Goal: Check status: Check status

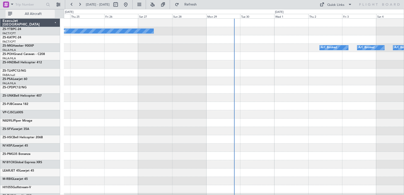
click at [17, 16] on button "All Aircraft" at bounding box center [30, 14] width 49 height 8
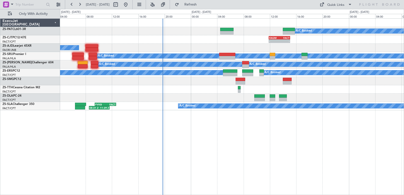
click at [311, 84] on div "A/C Booked - - FAGM 11:50 Z FACT 15:05 Z A/C Booked A/C Booked A/C Booked A/C B…" at bounding box center [232, 65] width 344 height 92
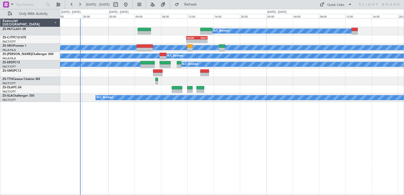
click at [248, 136] on div "A/C Booked - - FAGM 11:50 Z FACT 15:05 Z A/C Booked A/C Booked A/C Booked A/C B…" at bounding box center [232, 106] width 344 height 177
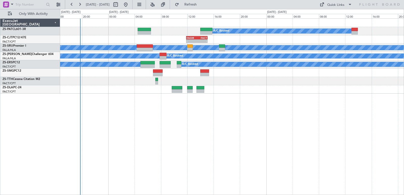
drag, startPoint x: 308, startPoint y: 132, endPoint x: 271, endPoint y: 163, distance: 47.8
click at [236, 139] on div "A/C Booked - - FAGM 11:50 Z FACT 15:05 Z A/C Booked A/C Booked A/C Booked A/C B…" at bounding box center [232, 106] width 344 height 177
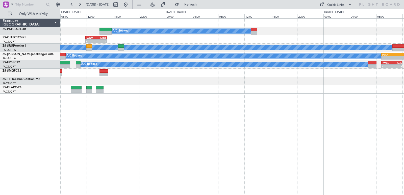
click at [303, 190] on div "A/C Booked - - FAGM 11:50 Z FACT 15:05 Z A/C Booked A/C Booked A/C Booked A/C B…" at bounding box center [202, 102] width 404 height 186
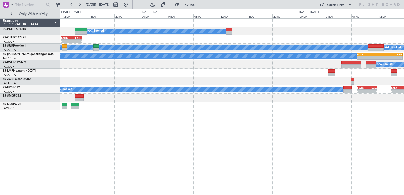
click at [292, 187] on div "A/C Booked - - FAGM 11:50 Z FACT 15:05 Z A/C Booked A/C Booked A/C Booked A/C B…" at bounding box center [232, 106] width 344 height 177
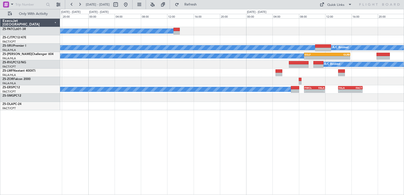
click at [340, 171] on div "A/C Booked - - FAGM 11:50 Z FACT 15:05 Z A/C Booked A/C Booked A/C Booked A/C B…" at bounding box center [232, 106] width 344 height 177
click at [276, 195] on html "[DATE] - [DATE] Refresh Quick Links Only With Activity A/C Booked - - FAGM 11:5…" at bounding box center [202, 97] width 404 height 195
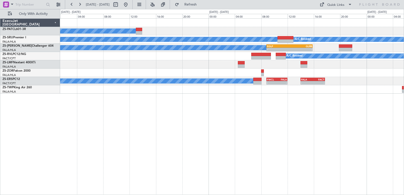
click at [285, 38] on div "A/C Booked A/C Booked A/C Booked A/C Booked A/C Booked" at bounding box center [232, 39] width 344 height 8
click at [286, 35] on div "A/C Booked" at bounding box center [232, 31] width 344 height 8
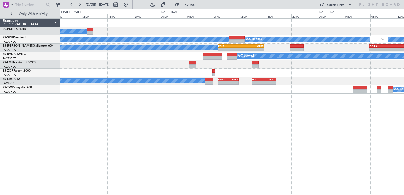
click at [214, 99] on div "A/C Booked A/C Booked A/C Booked A/C Booked A/C Booked A/C Booked A/C Booked - …" at bounding box center [232, 106] width 344 height 177
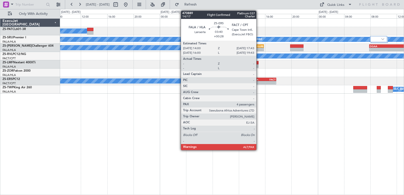
click at [258, 80] on div "FALA" at bounding box center [258, 79] width 12 height 3
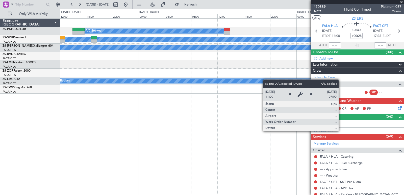
click at [269, 81] on div "A/C Booked A/C Booked A/C Booked A/C Booked A/C Booked A/C Booked A/C Booked A/…" at bounding box center [232, 56] width 344 height 75
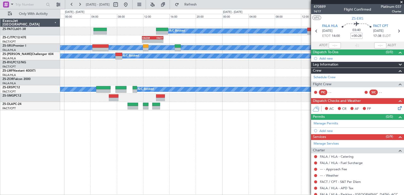
click at [262, 111] on div "A/C Booked - - FAGM 11:50 Z FACT 15:05 Z A/C Booked A/C Booked A/C Booked A/C B…" at bounding box center [232, 106] width 344 height 177
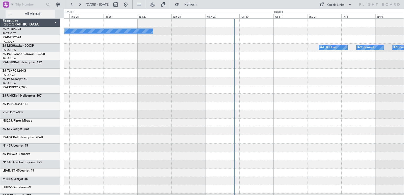
click at [32, 13] on span "All Aircraft" at bounding box center [33, 14] width 40 height 4
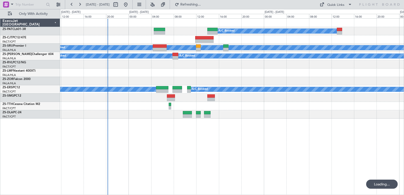
click at [286, 68] on div "A/C Booked A/C Booked A/C Booked A/C Booked A/C Booked A/C Booked A/C Booked A/…" at bounding box center [232, 69] width 344 height 100
